Goal: Task Accomplishment & Management: Use online tool/utility

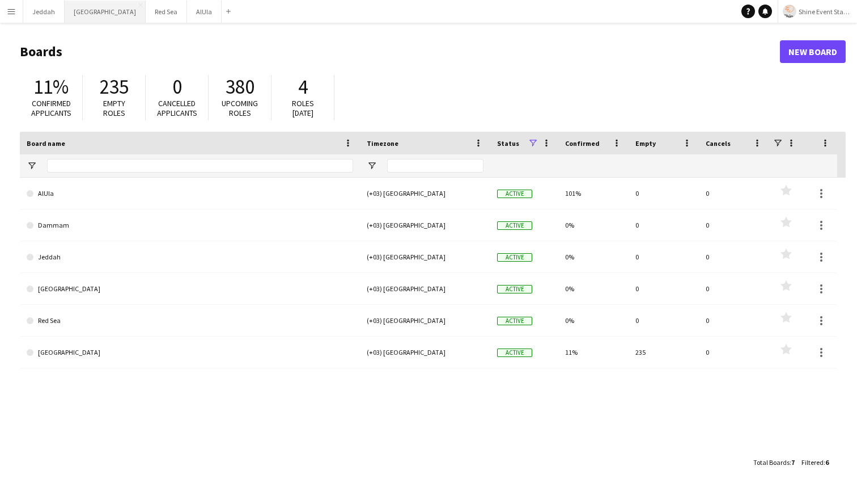
click at [87, 17] on button "Riyadh Close" at bounding box center [105, 12] width 81 height 22
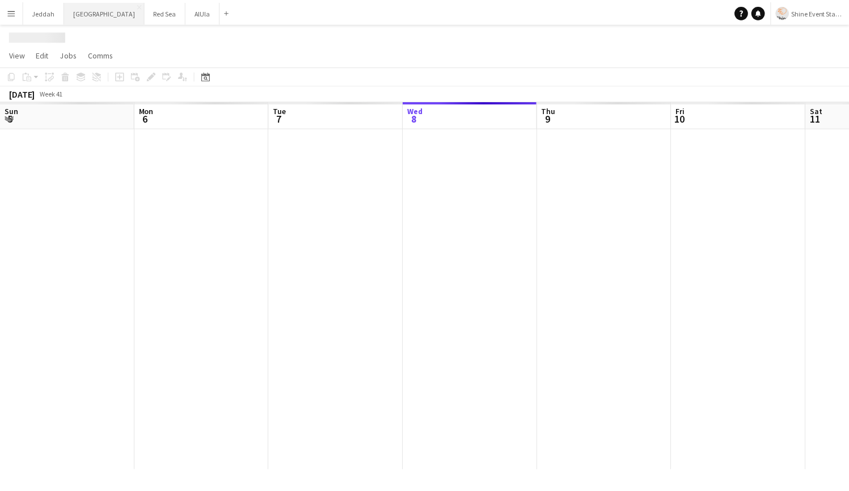
scroll to position [0, 271]
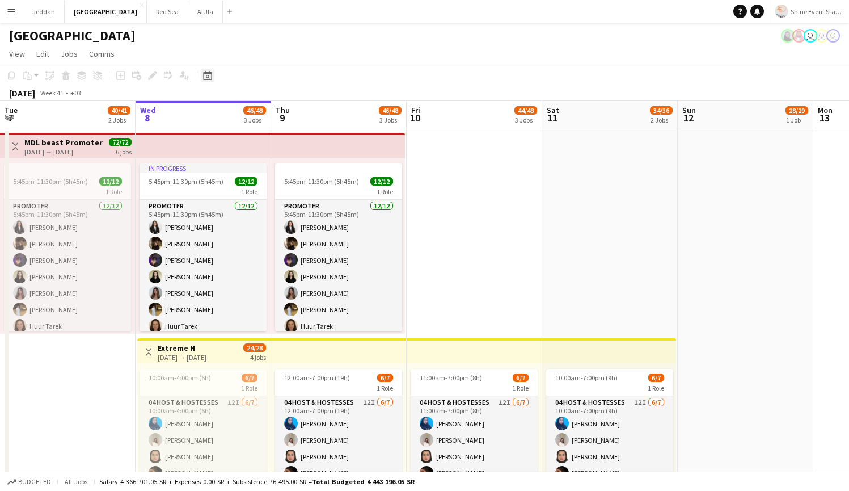
click at [208, 77] on icon "Date picker" at bounding box center [207, 75] width 9 height 9
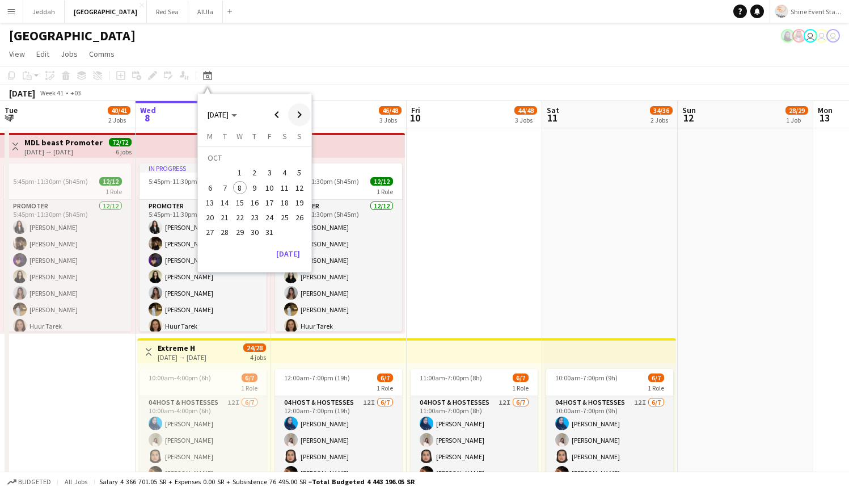
click at [295, 117] on span "Next month" at bounding box center [299, 114] width 23 height 23
click at [280, 204] on span "22" at bounding box center [285, 205] width 14 height 14
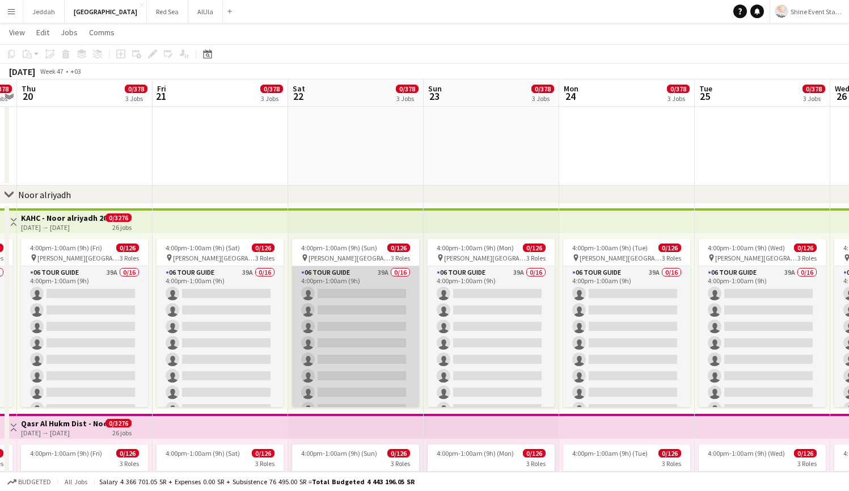
scroll to position [0, 0]
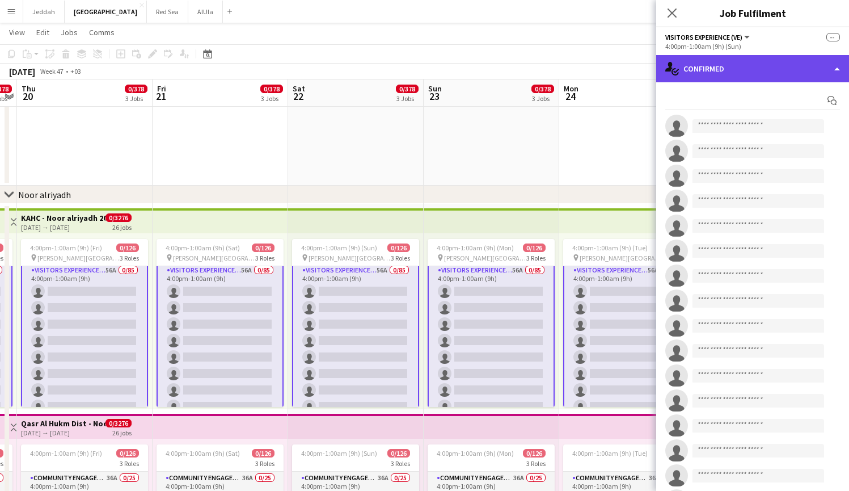
click at [788, 62] on div "single-neutral-actions-check-2 Confirmed" at bounding box center [752, 68] width 193 height 27
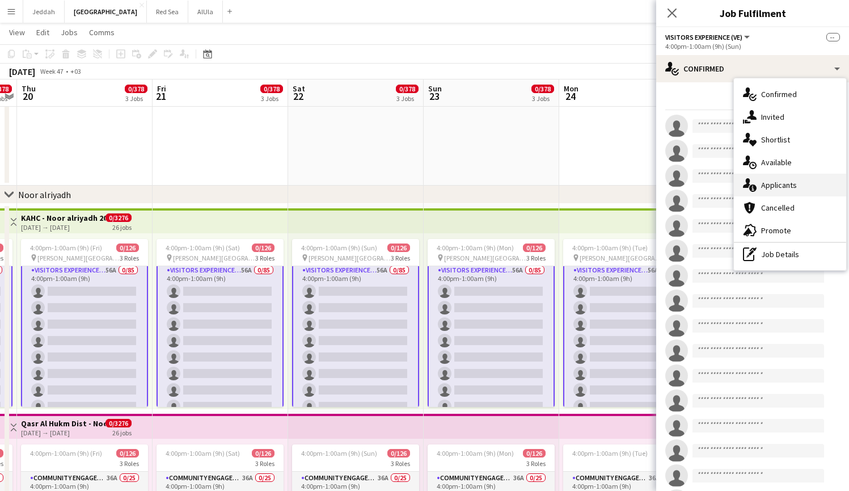
click at [780, 186] on span "Applicants" at bounding box center [779, 185] width 36 height 10
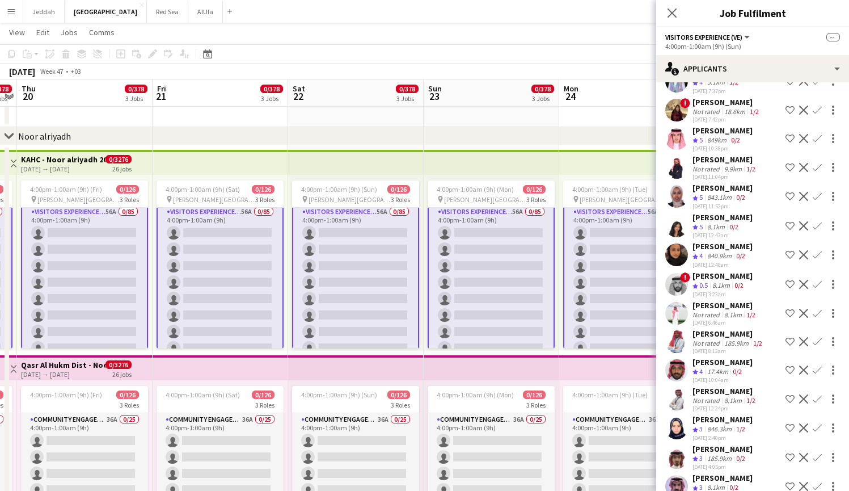
click at [678, 475] on app-user-avatar at bounding box center [676, 486] width 23 height 23
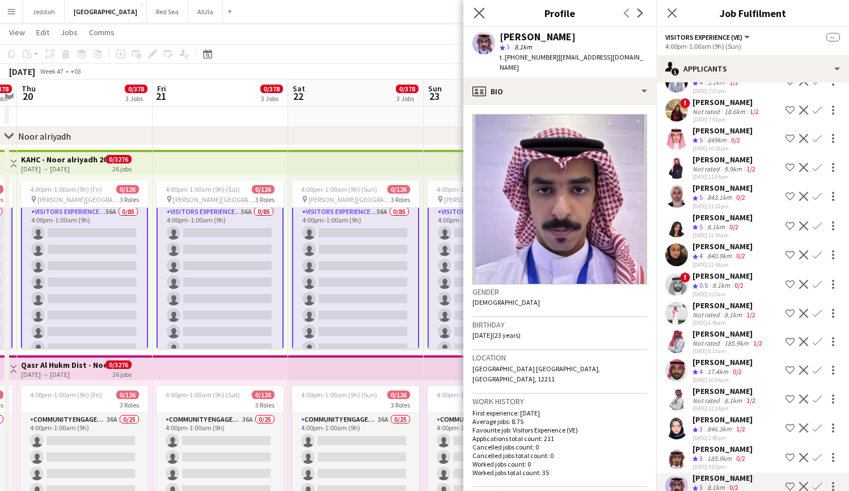
click at [473, 15] on app-icon "Close pop-in" at bounding box center [479, 13] width 16 height 16
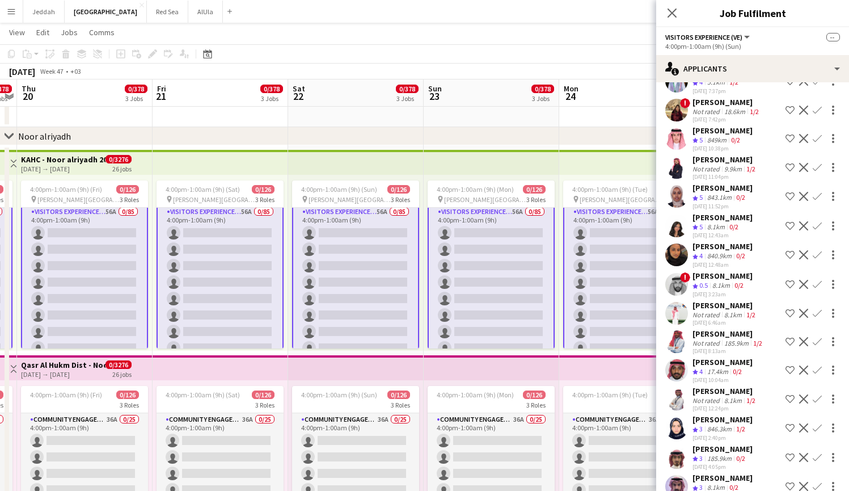
scroll to position [817, 0]
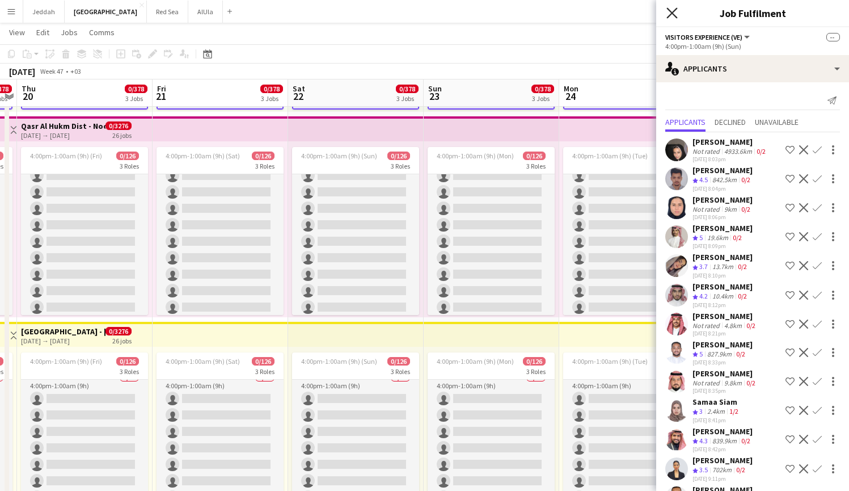
click at [673, 12] on icon at bounding box center [671, 12] width 11 height 11
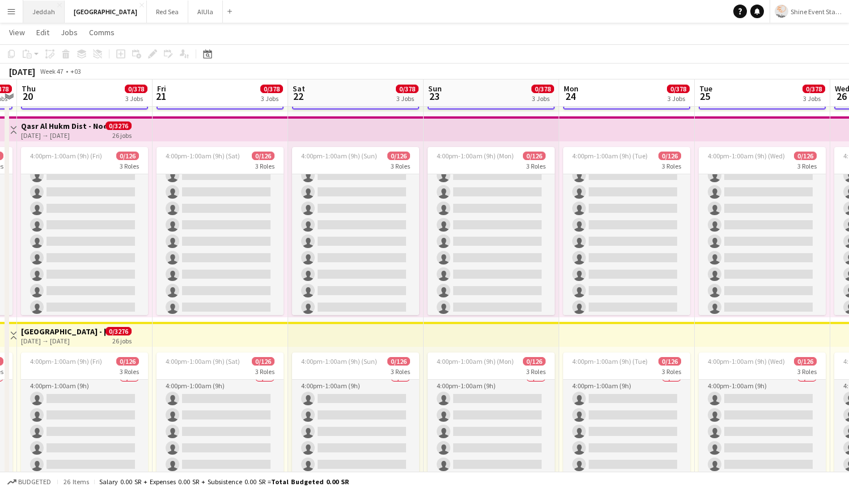
click at [36, 9] on button "Jeddah Close" at bounding box center [43, 12] width 41 height 22
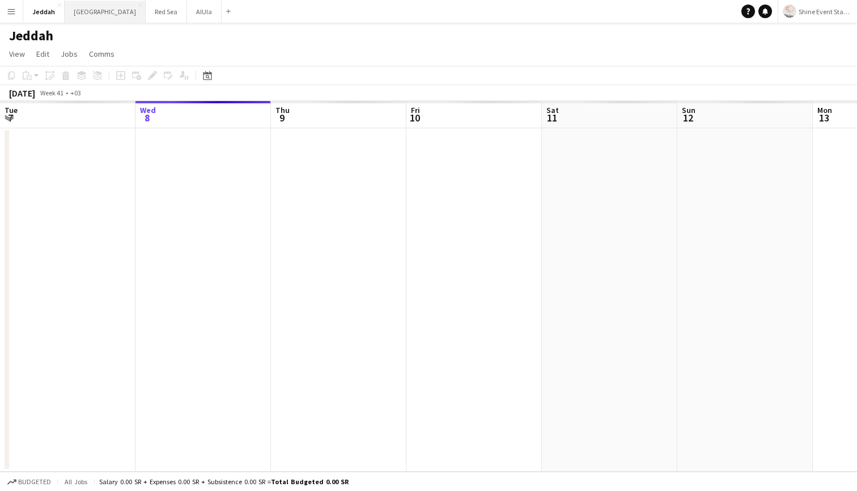
click at [80, 15] on button "Riyadh Close" at bounding box center [105, 12] width 81 height 22
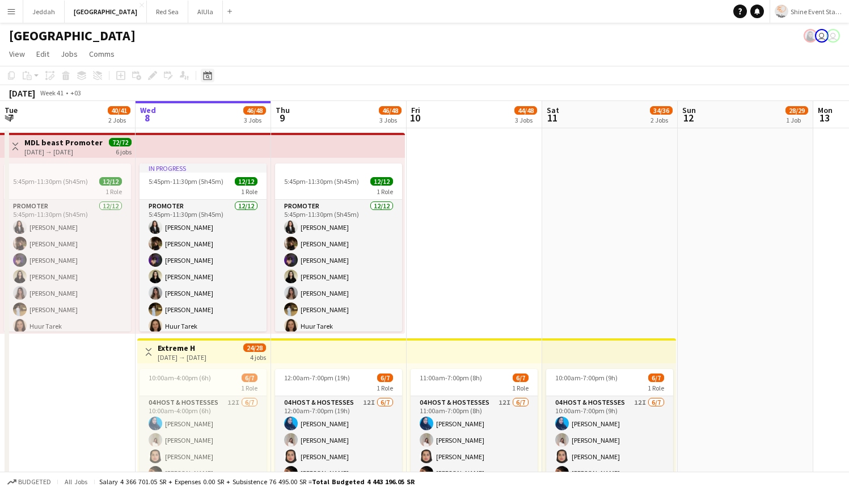
click at [206, 70] on div "Date picker" at bounding box center [208, 76] width 14 height 14
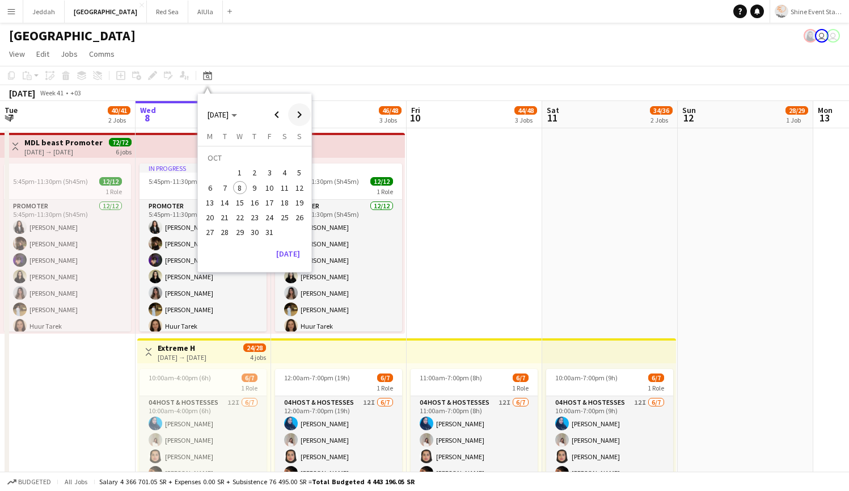
click at [300, 105] on span "Next month" at bounding box center [299, 114] width 23 height 23
click at [269, 213] on span "28" at bounding box center [270, 220] width 14 height 14
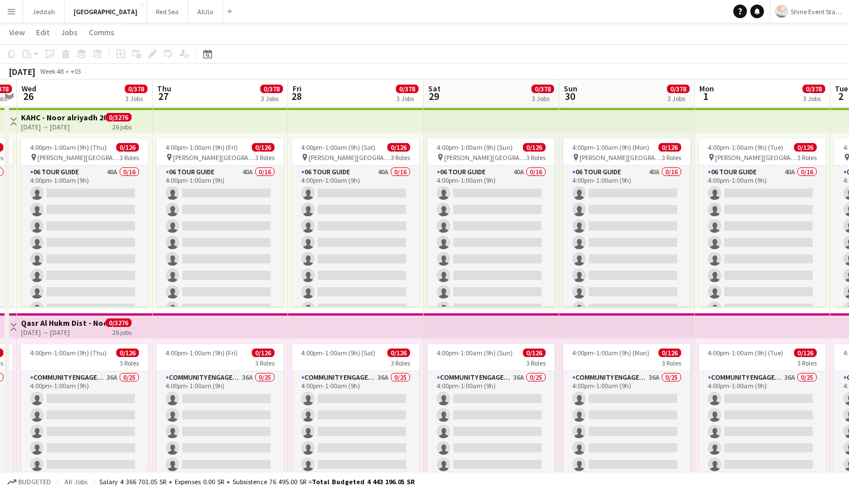
scroll to position [17, 0]
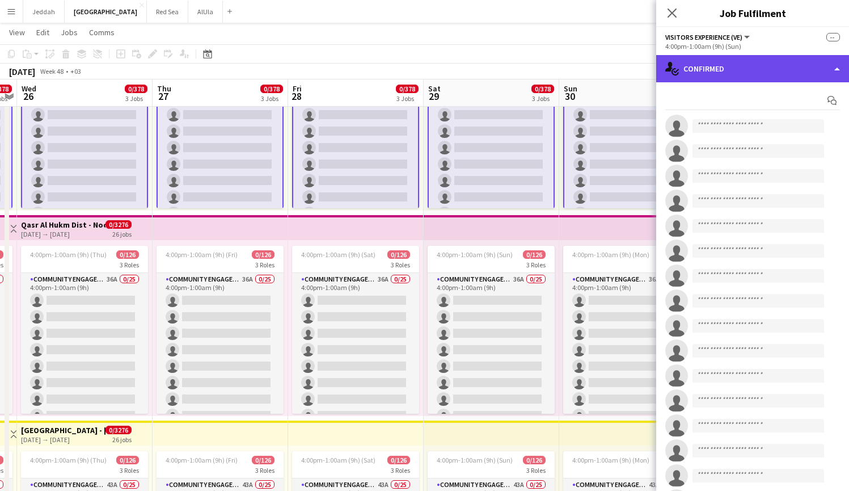
click at [724, 72] on div "single-neutral-actions-check-2 Confirmed" at bounding box center [752, 68] width 193 height 27
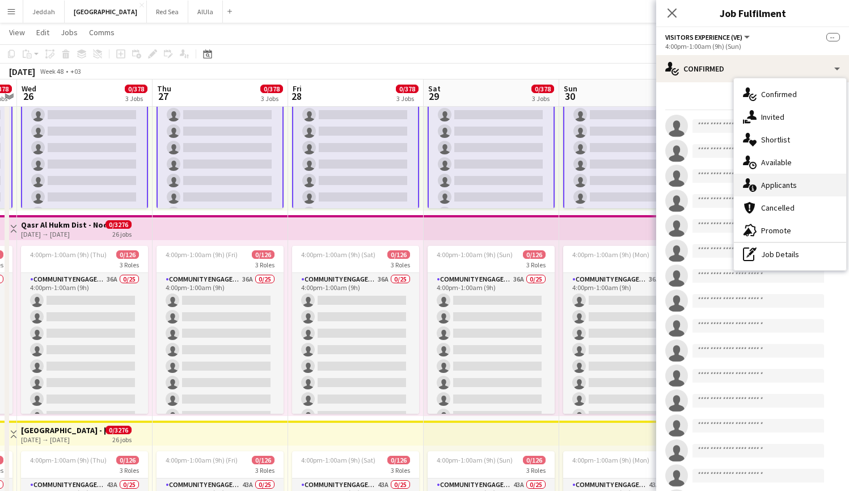
click at [785, 176] on div "single-neutral-actions-information Applicants" at bounding box center [790, 185] width 112 height 23
